Goal: Information Seeking & Learning: Check status

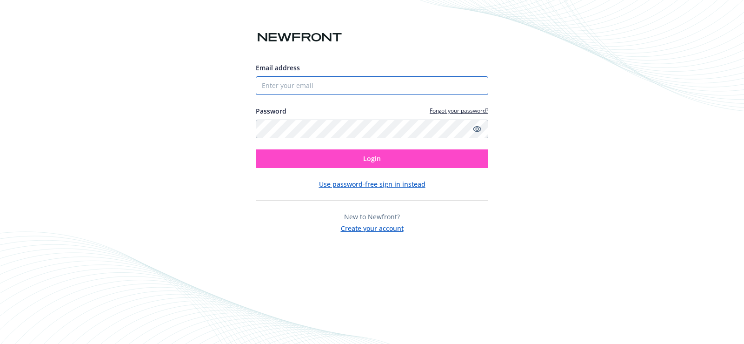
type input "[PERSON_NAME][EMAIL_ADDRESS][DOMAIN_NAME]"
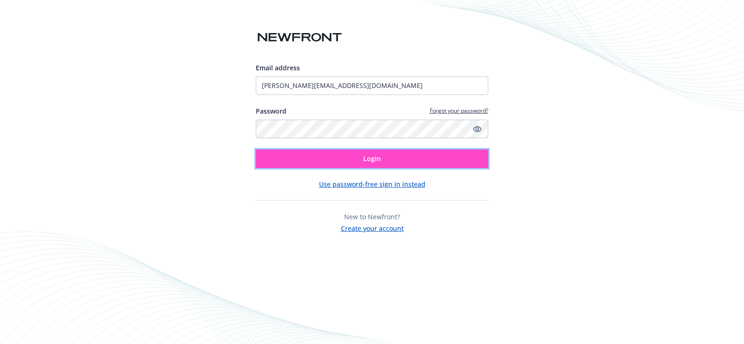
click at [317, 160] on button "Login" at bounding box center [372, 158] width 232 height 19
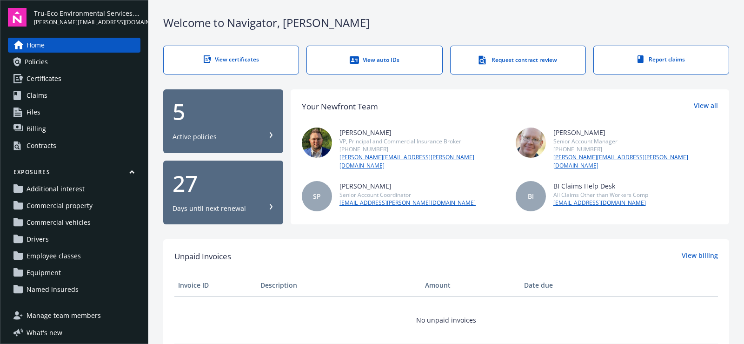
click at [37, 60] on span "Policies" at bounding box center [36, 61] width 23 height 15
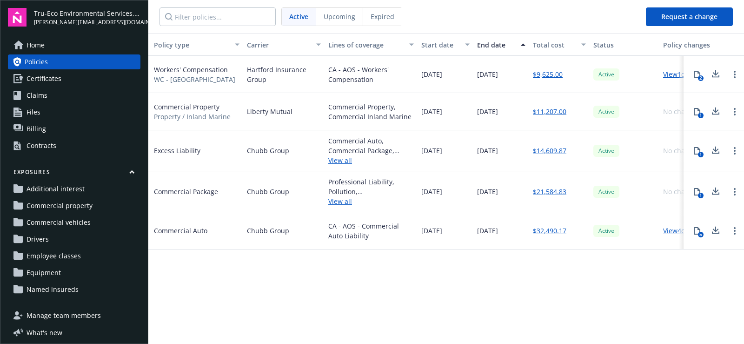
scroll to position [0, 172]
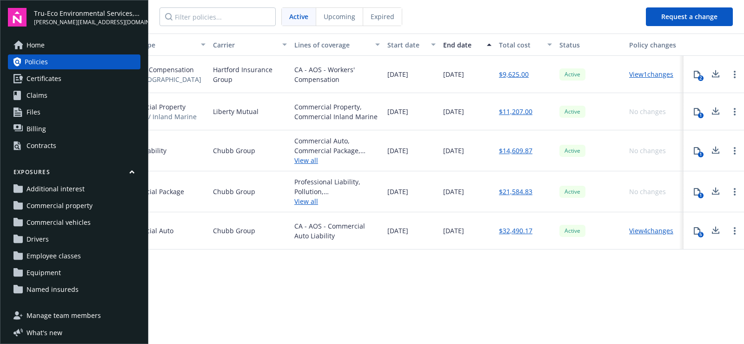
click at [656, 229] on link "View 4 changes" at bounding box center [651, 230] width 44 height 9
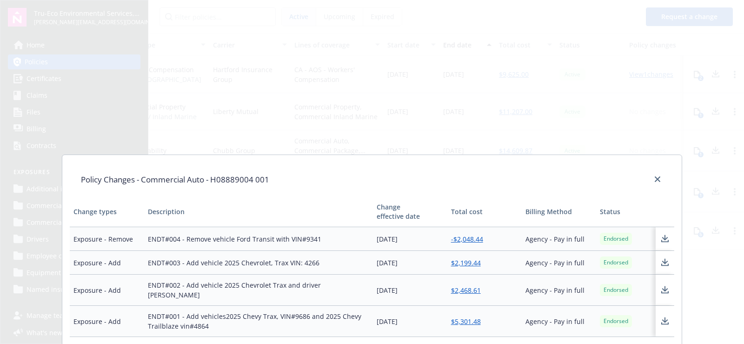
scroll to position [117, 0]
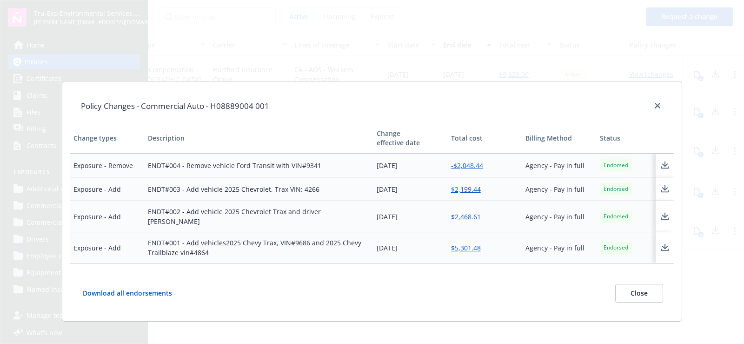
click at [639, 285] on button "Close" at bounding box center [639, 293] width 48 height 19
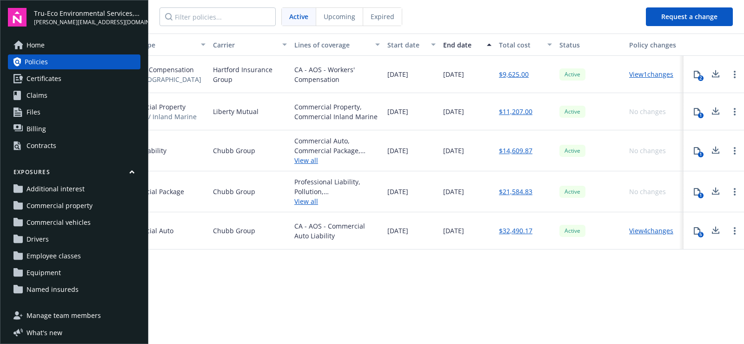
click at [526, 151] on link "$14,609.87" at bounding box center [515, 151] width 33 height 10
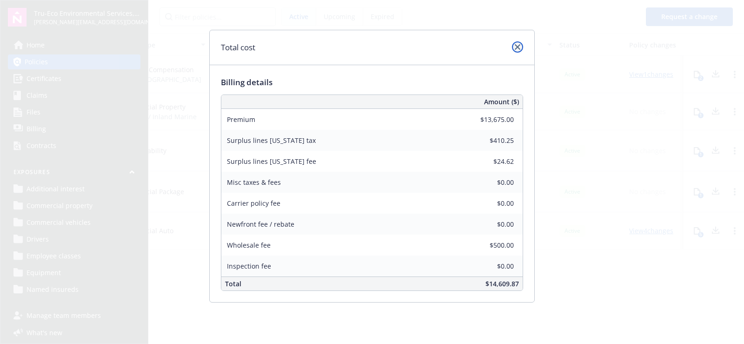
click at [517, 47] on icon "close" at bounding box center [518, 47] width 6 height 6
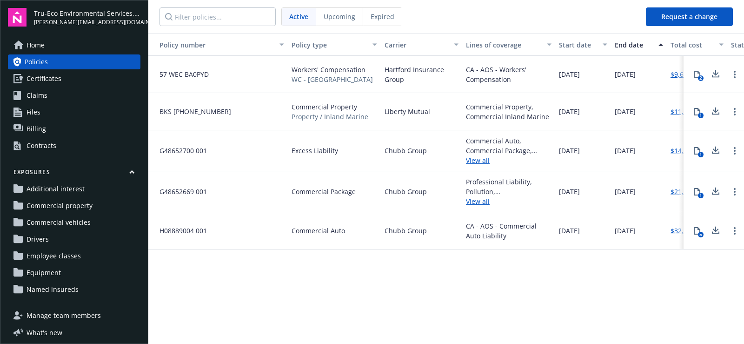
scroll to position [0, 172]
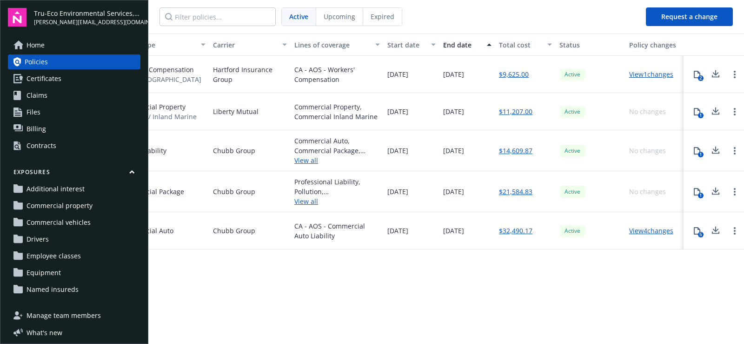
click at [648, 74] on link "View 1 changes" at bounding box center [651, 74] width 44 height 9
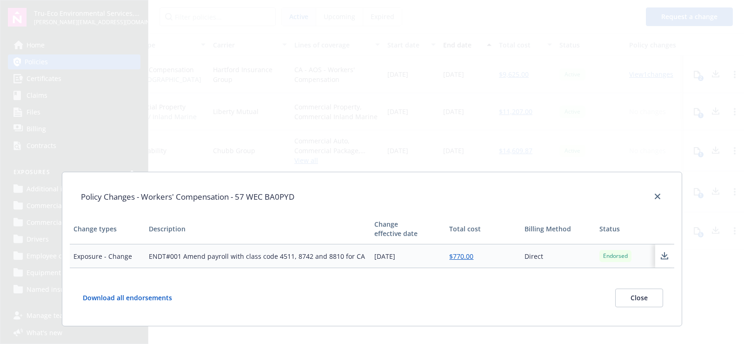
scroll to position [38, 0]
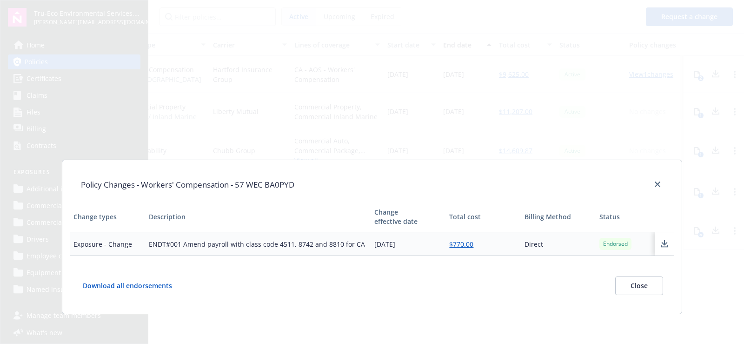
click at [455, 244] on link "$770.00" at bounding box center [461, 243] width 24 height 9
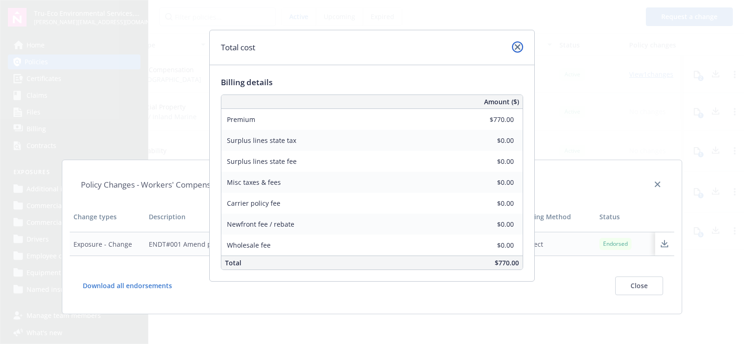
click at [517, 43] on link "close" at bounding box center [517, 46] width 11 height 11
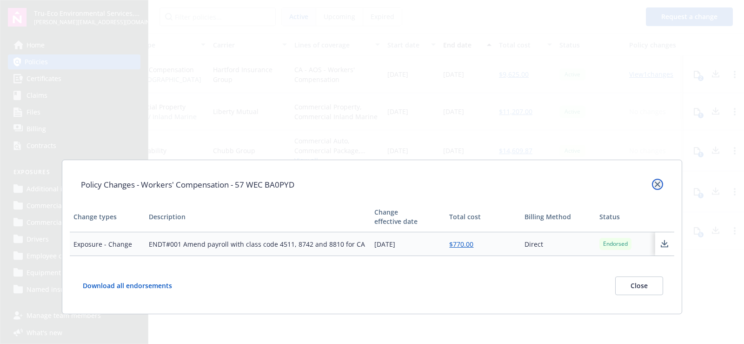
click at [655, 182] on icon "close" at bounding box center [658, 184] width 6 height 6
